Goal: Task Accomplishment & Management: Use online tool/utility

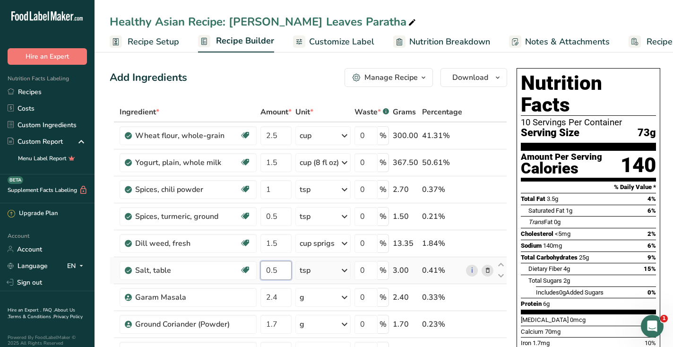
click at [273, 270] on input "0.5" at bounding box center [275, 270] width 31 height 19
click at [225, 78] on div "Add Ingredients Manage Recipe Delete Recipe Duplicate Recipe Scale Recipe Save …" at bounding box center [308, 77] width 397 height 19
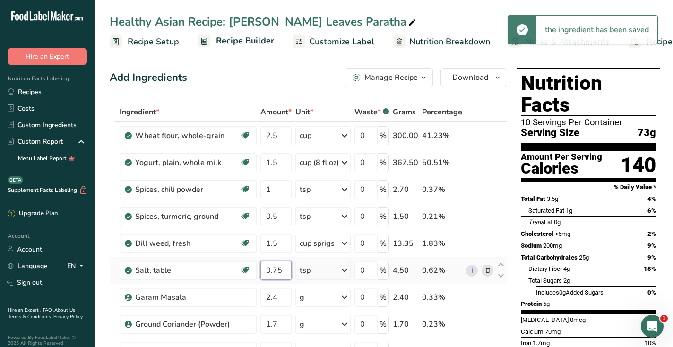
click at [275, 267] on input "0.75" at bounding box center [275, 270] width 31 height 19
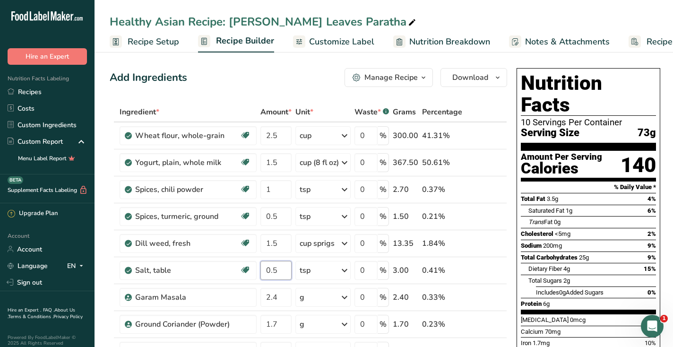
type input "0.5"
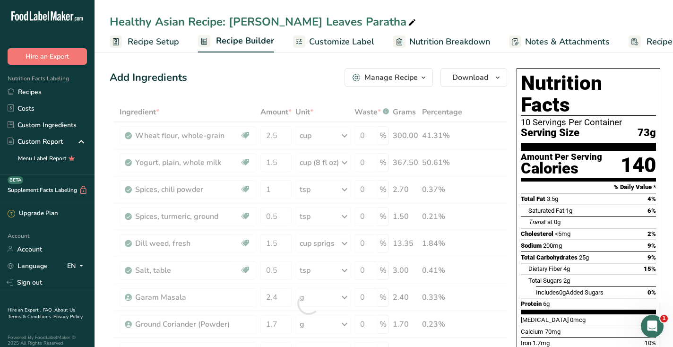
click at [297, 72] on div "Add Ingredients Manage Recipe Delete Recipe Duplicate Recipe Scale Recipe Save …" at bounding box center [308, 77] width 397 height 19
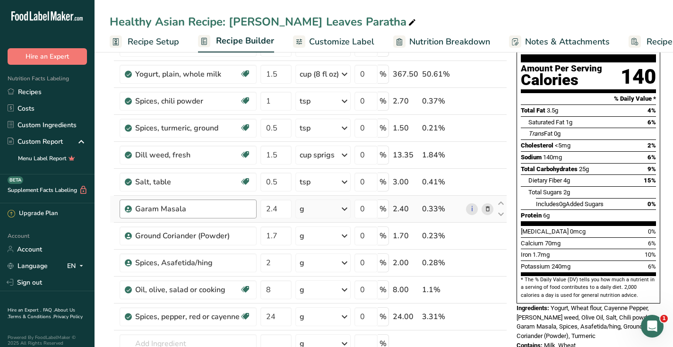
scroll to position [90, 0]
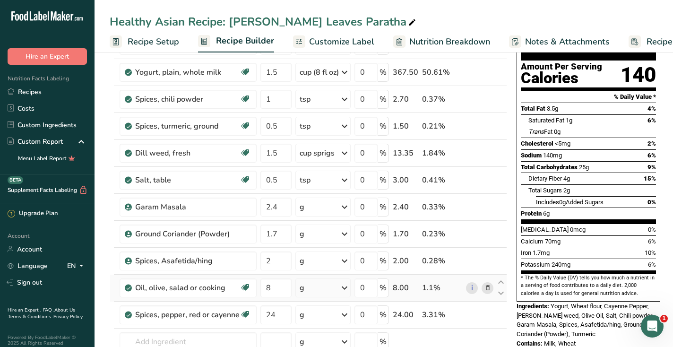
click at [319, 288] on div "g" at bounding box center [322, 287] width 55 height 19
click at [317, 331] on div "1 cup" at bounding box center [340, 333] width 79 height 14
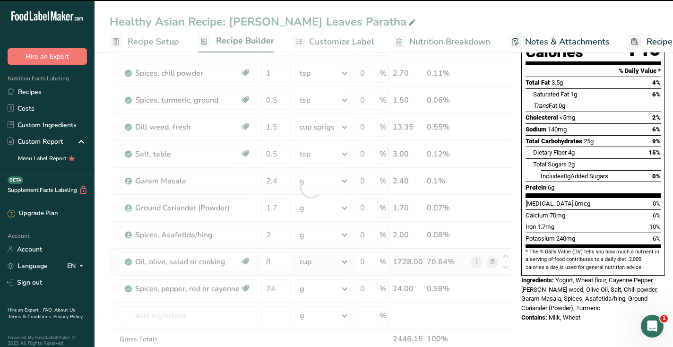
scroll to position [131, 0]
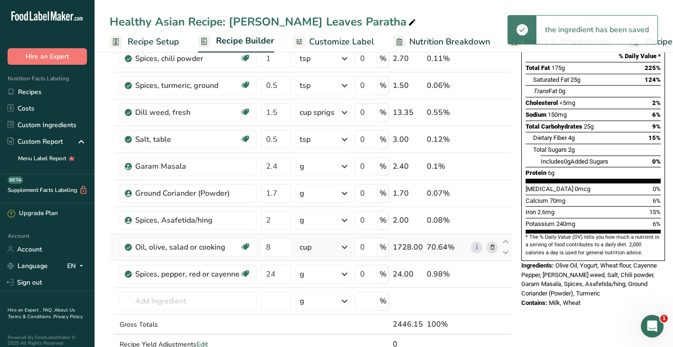
click at [318, 248] on div "cup" at bounding box center [322, 247] width 55 height 19
click at [316, 308] on div "1 tsp" at bounding box center [340, 306] width 79 height 14
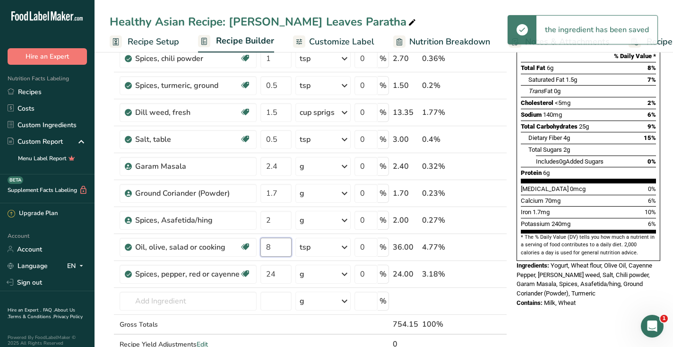
click at [275, 245] on input "8" at bounding box center [275, 247] width 31 height 19
type input "1"
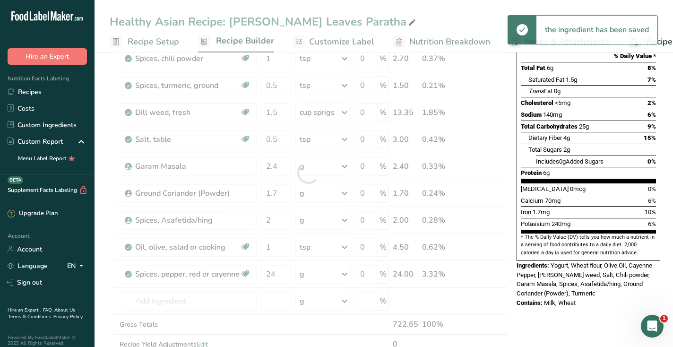
click at [590, 325] on div "Nutrition Facts 10 Servings Per Container Serving Size 75g Amount Per Serving C…" at bounding box center [588, 303] width 151 height 741
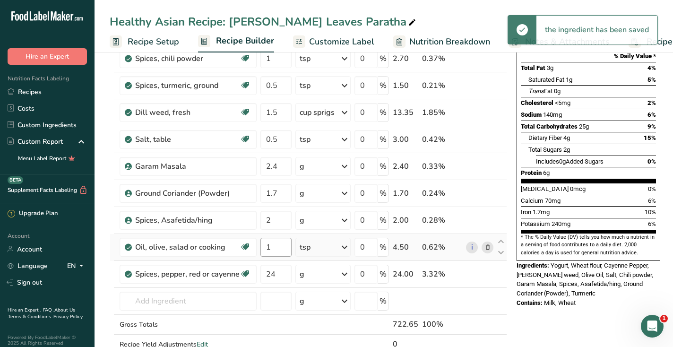
scroll to position [97, 0]
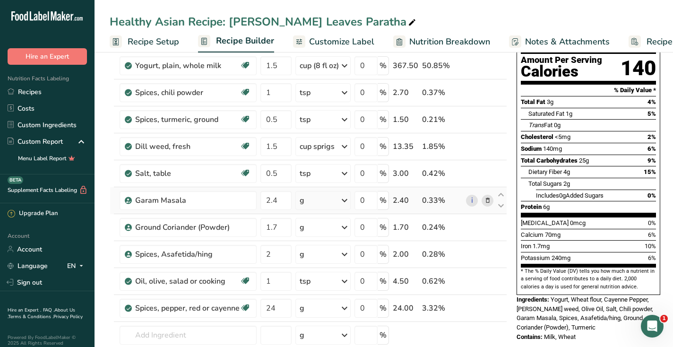
click at [318, 199] on div "g" at bounding box center [322, 200] width 55 height 19
click at [314, 275] on div "See more" at bounding box center [340, 275] width 79 height 10
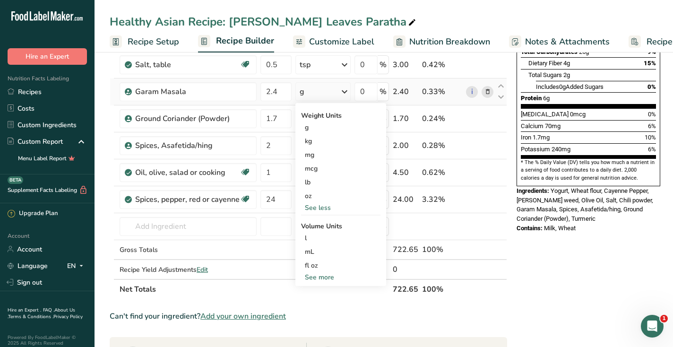
scroll to position [210, 0]
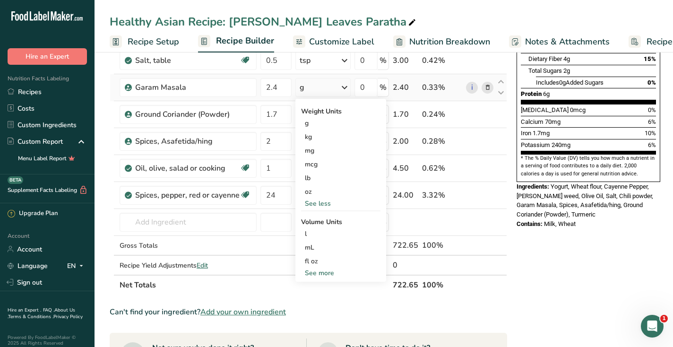
click at [314, 275] on div "See more" at bounding box center [340, 273] width 79 height 10
select select "22"
click at [312, 288] on div "tsp" at bounding box center [341, 288] width 72 height 10
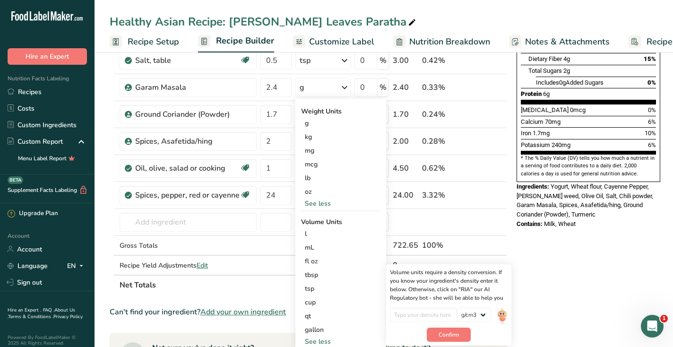
click at [603, 272] on div "Nutrition Facts 10 Servings Per Container Serving Size 72g Amount Per Serving C…" at bounding box center [588, 225] width 151 height 741
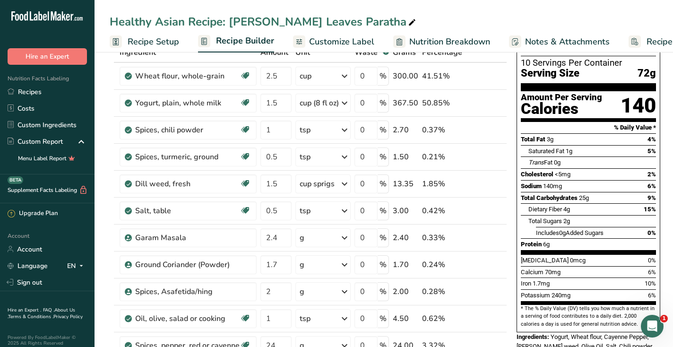
scroll to position [0, 0]
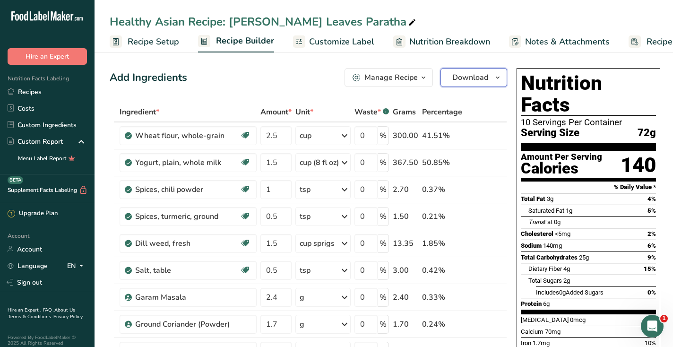
click at [488, 76] on button "Download" at bounding box center [473, 77] width 67 height 19
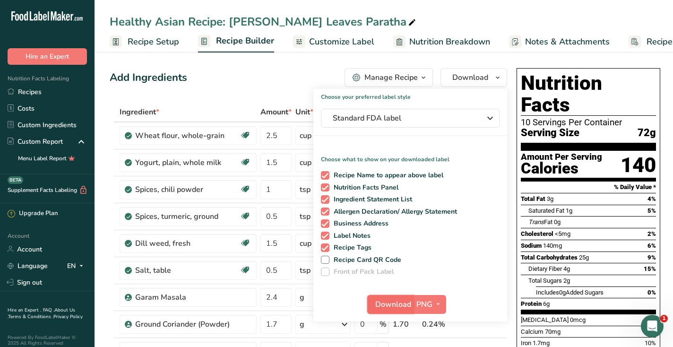
click at [395, 305] on span "Download" at bounding box center [393, 304] width 36 height 11
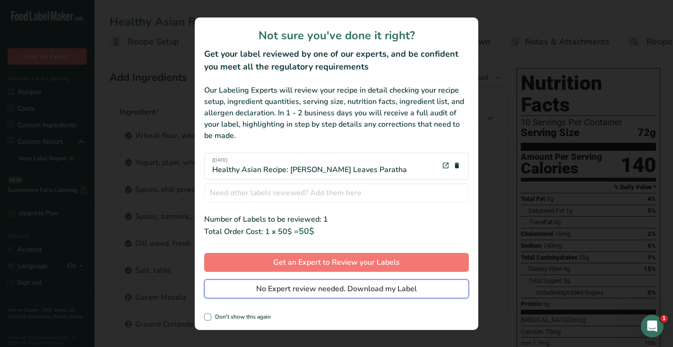
click at [392, 288] on span "No Expert review needed. Download my Label" at bounding box center [336, 288] width 161 height 11
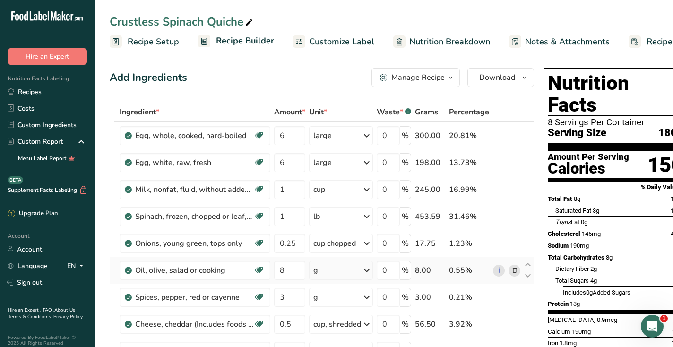
click at [346, 270] on div "g" at bounding box center [341, 270] width 64 height 19
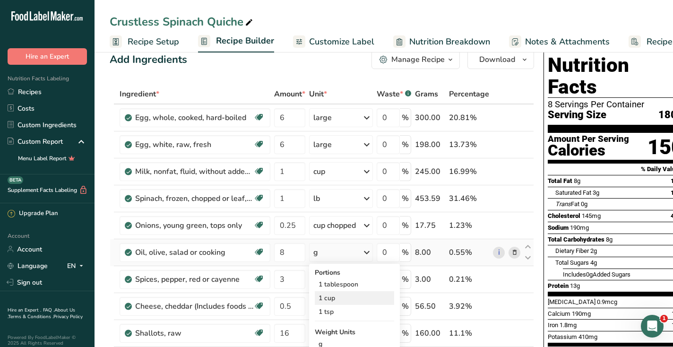
scroll to position [20, 0]
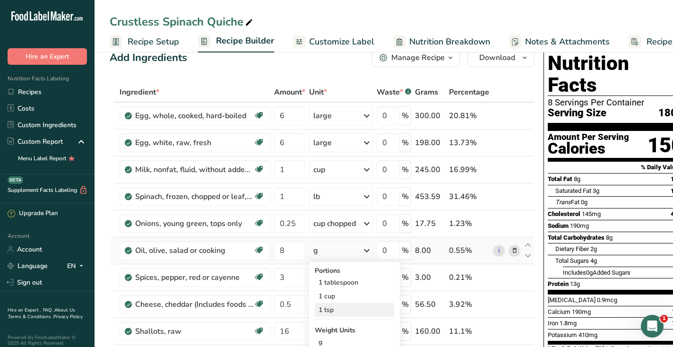
click at [342, 313] on div "1 tsp" at bounding box center [354, 310] width 79 height 14
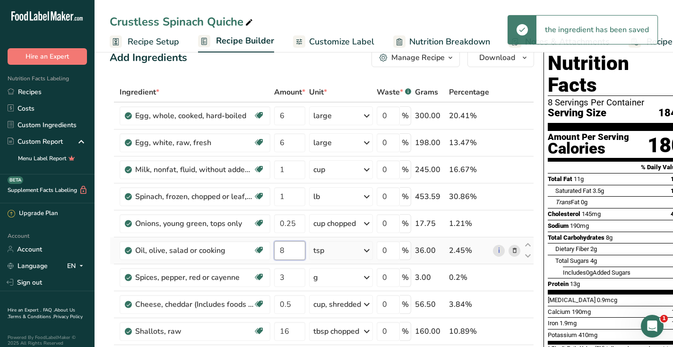
click at [295, 250] on input "8" at bounding box center [289, 250] width 31 height 19
type input "1"
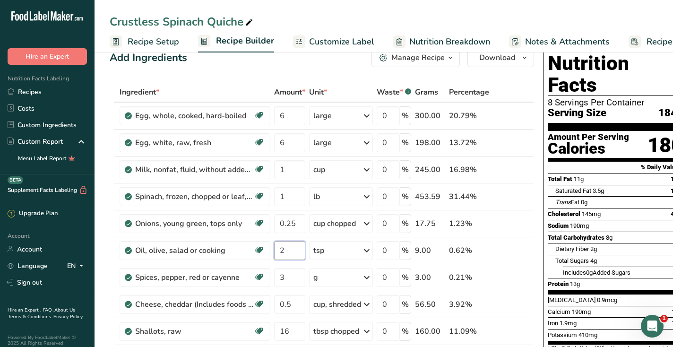
type input "2"
click at [363, 17] on div "Crustless Spinach Quiche" at bounding box center [383, 21] width 578 height 17
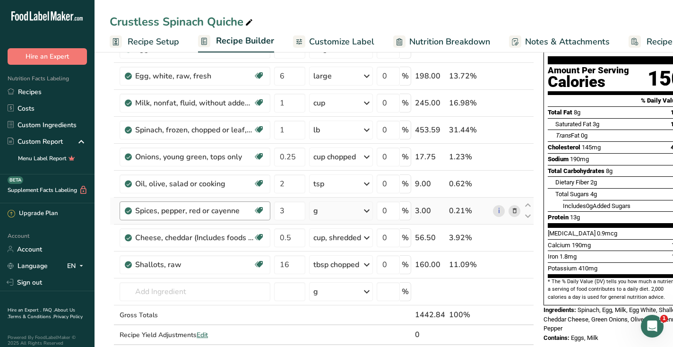
scroll to position [76, 0]
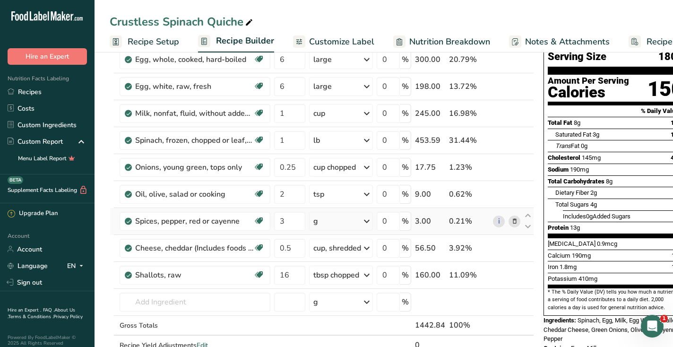
click at [328, 222] on div "g" at bounding box center [341, 221] width 64 height 19
click at [327, 253] on div "1 tsp" at bounding box center [354, 253] width 79 height 14
click at [291, 220] on input "3" at bounding box center [289, 221] width 31 height 19
type input "0.125"
click at [459, 15] on div "Crustless Spinach Quiche" at bounding box center [383, 21] width 578 height 17
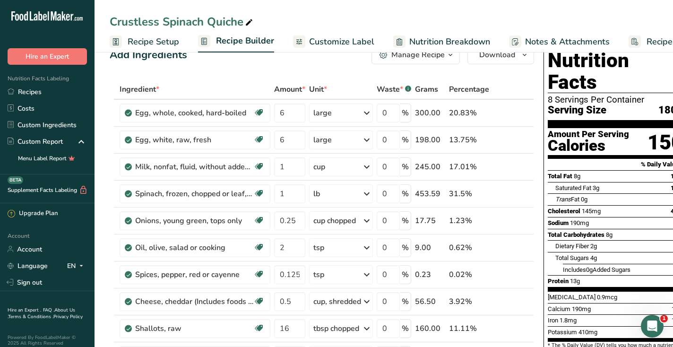
scroll to position [20, 0]
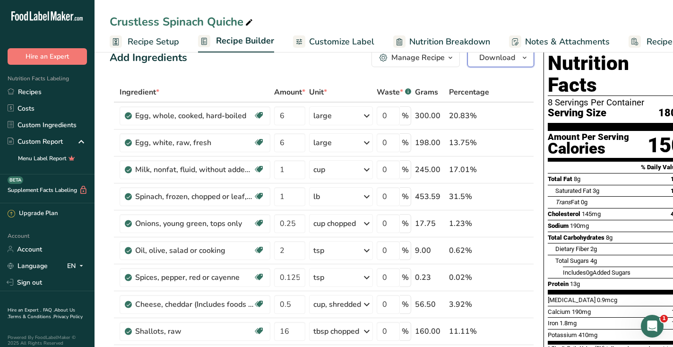
click at [501, 61] on span "Download" at bounding box center [497, 57] width 36 height 11
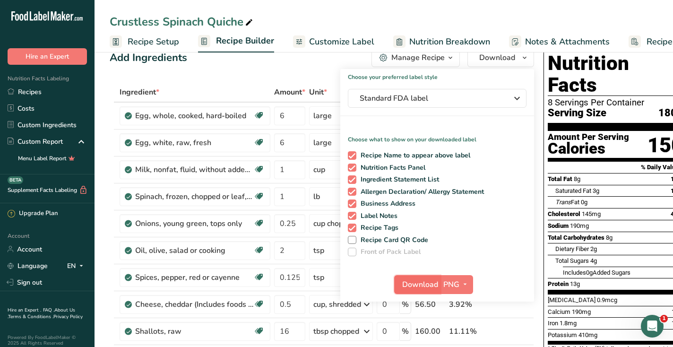
click at [410, 279] on span "Download" at bounding box center [420, 284] width 36 height 11
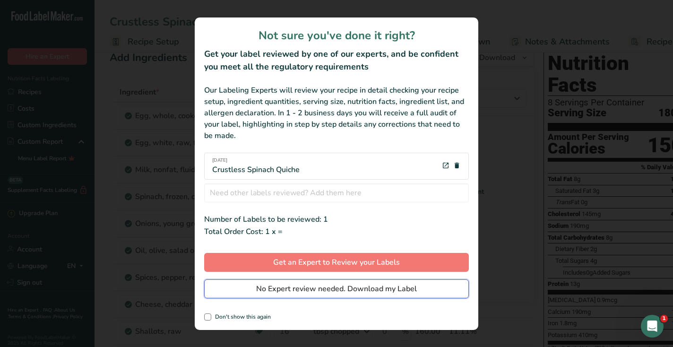
click at [407, 285] on span "No Expert review needed. Download my Label" at bounding box center [336, 288] width 161 height 11
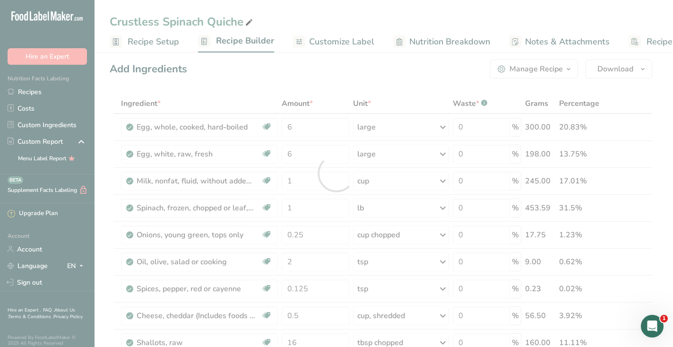
scroll to position [0, 0]
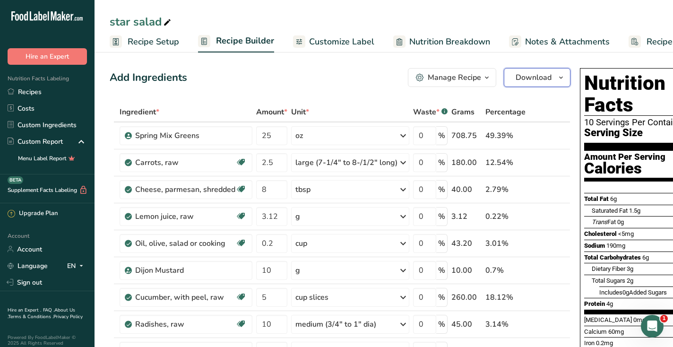
click at [522, 75] on span "Download" at bounding box center [533, 77] width 36 height 11
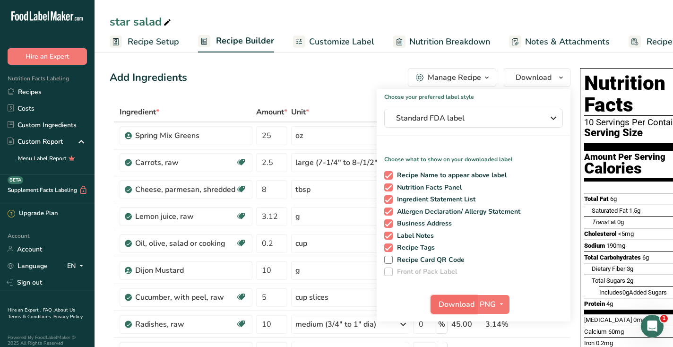
click at [453, 302] on span "Download" at bounding box center [456, 304] width 36 height 11
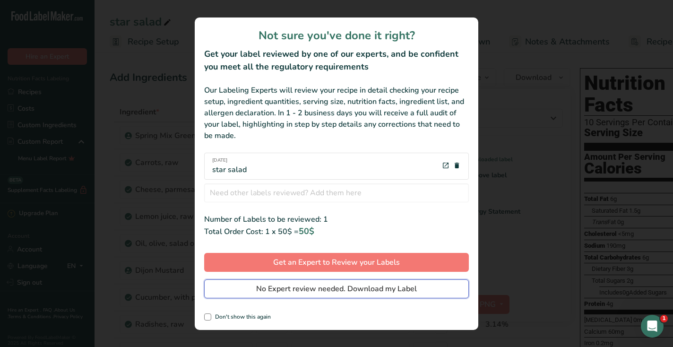
click at [448, 290] on button "No Expert review needed. Download my Label" at bounding box center [336, 288] width 265 height 19
